Goal: Communication & Community: Answer question/provide support

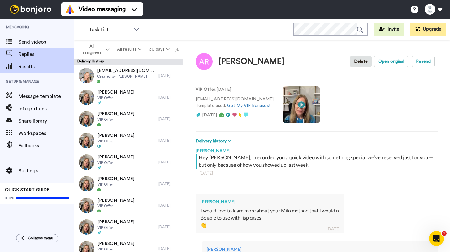
type textarea "x"
click at [10, 51] on icon at bounding box center [9, 53] width 6 height 6
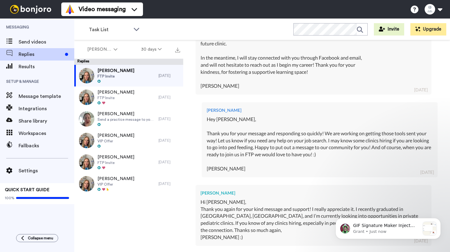
scroll to position [430, 0]
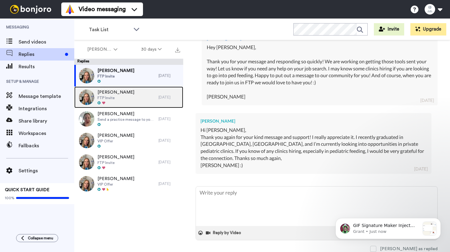
click at [136, 101] on div "Bernie Nunez FTP Invite" at bounding box center [116, 98] width 84 height 22
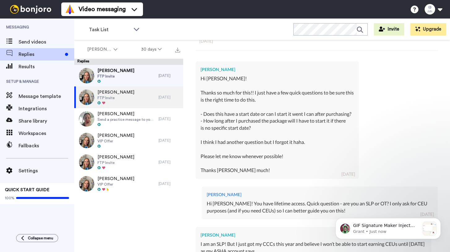
scroll to position [264, 0]
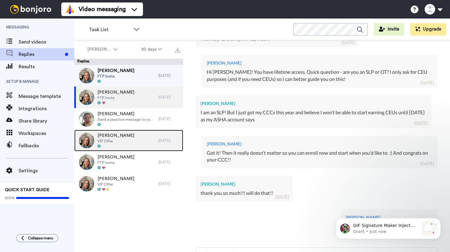
click at [150, 132] on div "Tracy Jankowitz VIP Offer" at bounding box center [116, 141] width 84 height 22
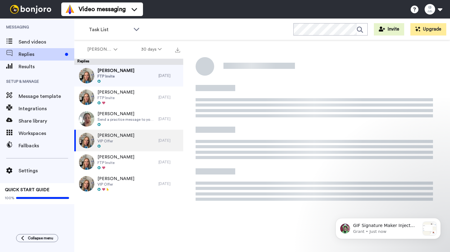
type textarea "x"
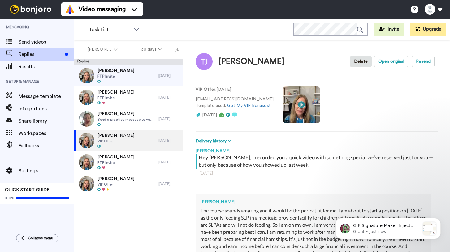
click at [25, 9] on img at bounding box center [30, 9] width 46 height 9
